Goal: Transaction & Acquisition: Register for event/course

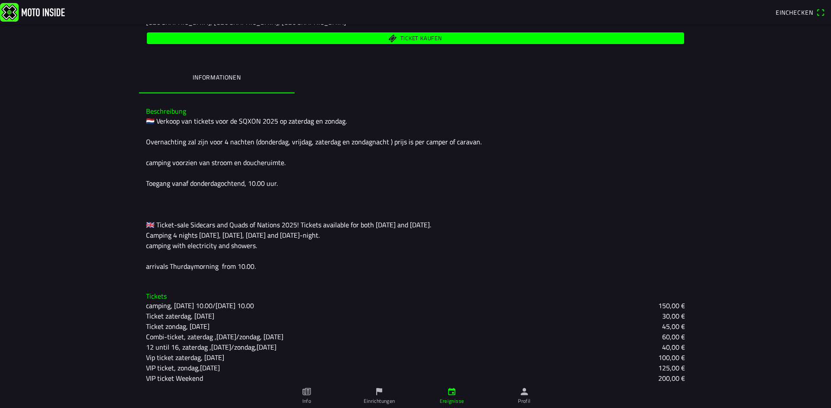
scroll to position [179, 0]
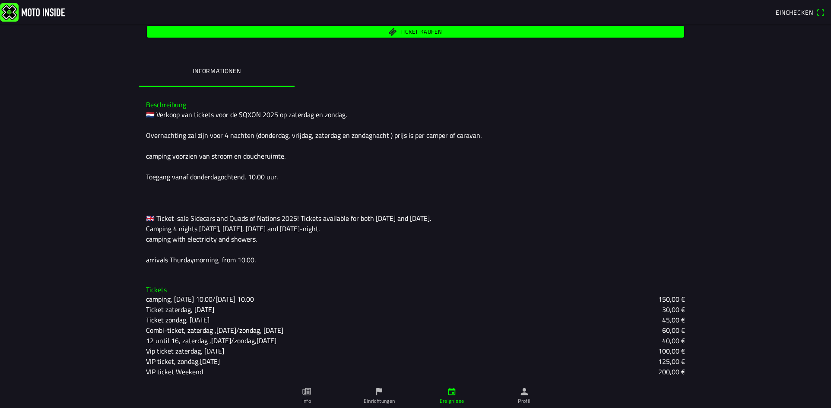
click at [0, 0] on slot "150,00 €" at bounding box center [0, 0] width 0 height 0
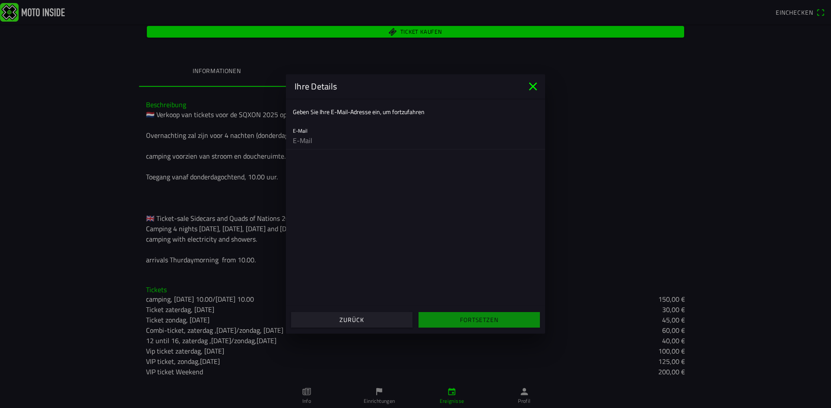
click at [340, 151] on ion-list "Geben Sie Ihre E-Mail-Adresse ein, um fortzufahren E-Mail" at bounding box center [415, 125] width 259 height 54
drag, startPoint x: 383, startPoint y: 126, endPoint x: 353, endPoint y: 134, distance: 30.9
click at [379, 128] on div "E-Mail" at bounding box center [415, 135] width 245 height 28
click at [309, 142] on input "email" at bounding box center [415, 140] width 245 height 17
type input "[EMAIL_ADDRESS][DOMAIN_NAME]"
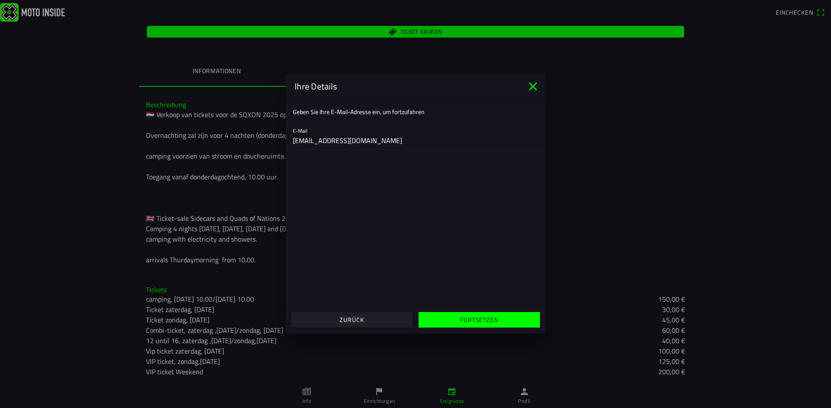
click at [0, 0] on slot "Fortsetzen" at bounding box center [0, 0] width 0 height 0
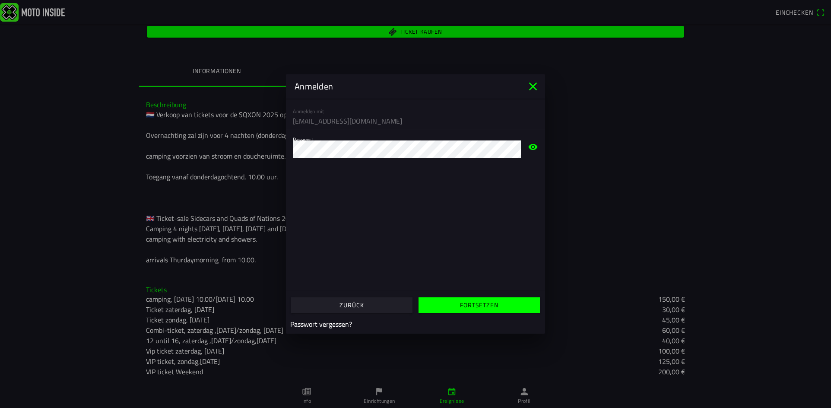
click at [489, 310] on span "Fortsetzen" at bounding box center [479, 305] width 108 height 16
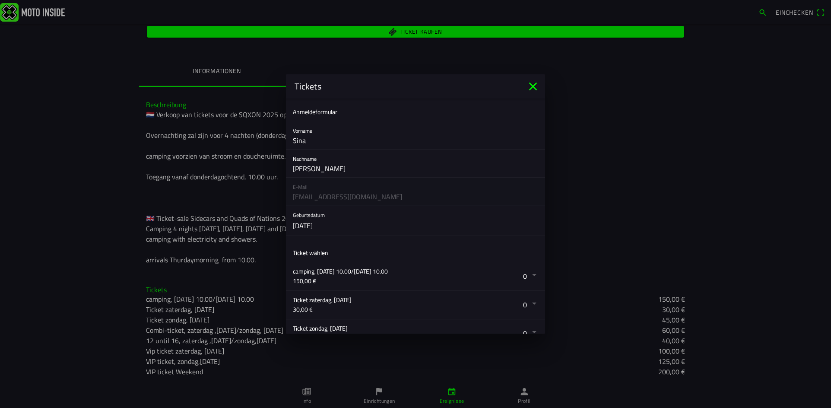
scroll to position [43, 0]
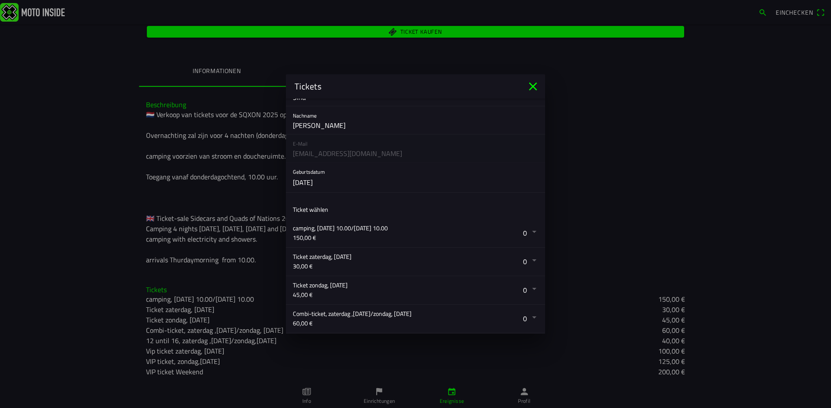
click at [529, 233] on button "button" at bounding box center [419, 233] width 252 height 28
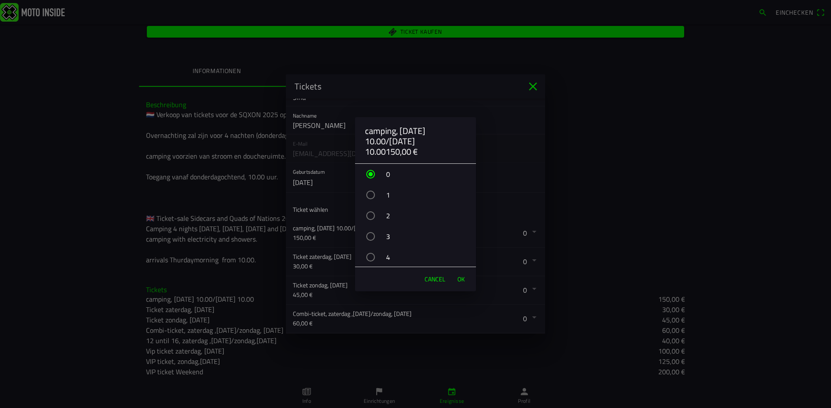
drag, startPoint x: 369, startPoint y: 195, endPoint x: 373, endPoint y: 195, distance: 4.3
click at [370, 195] on div "button" at bounding box center [370, 194] width 9 height 9
click at [460, 278] on span "OK" at bounding box center [460, 279] width 7 height 9
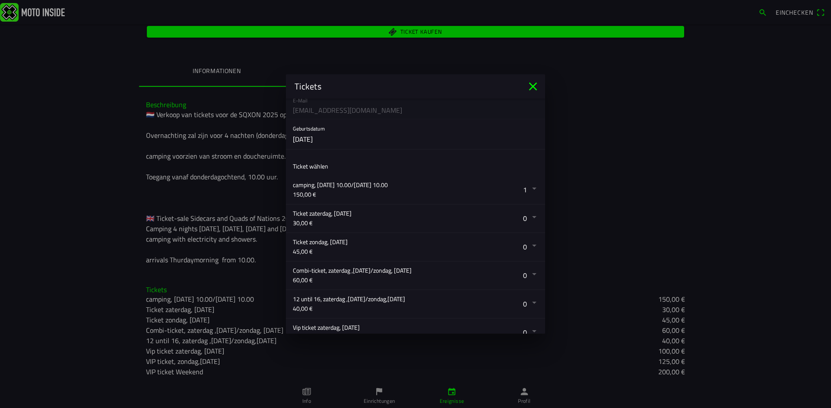
scroll to position [57, 0]
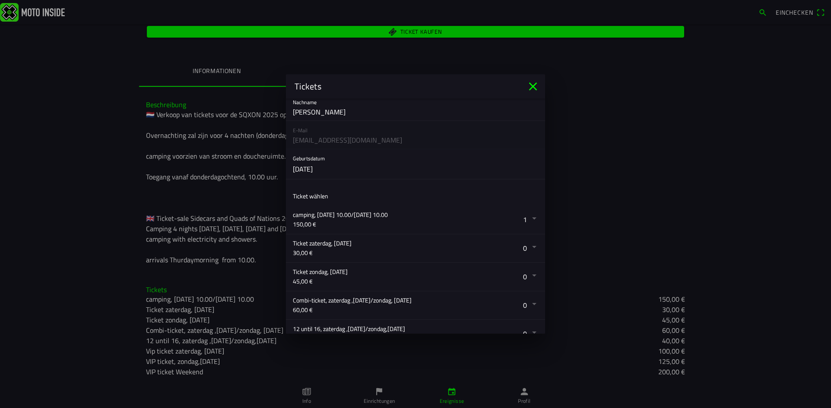
click at [532, 85] on icon "close" at bounding box center [533, 86] width 8 height 8
